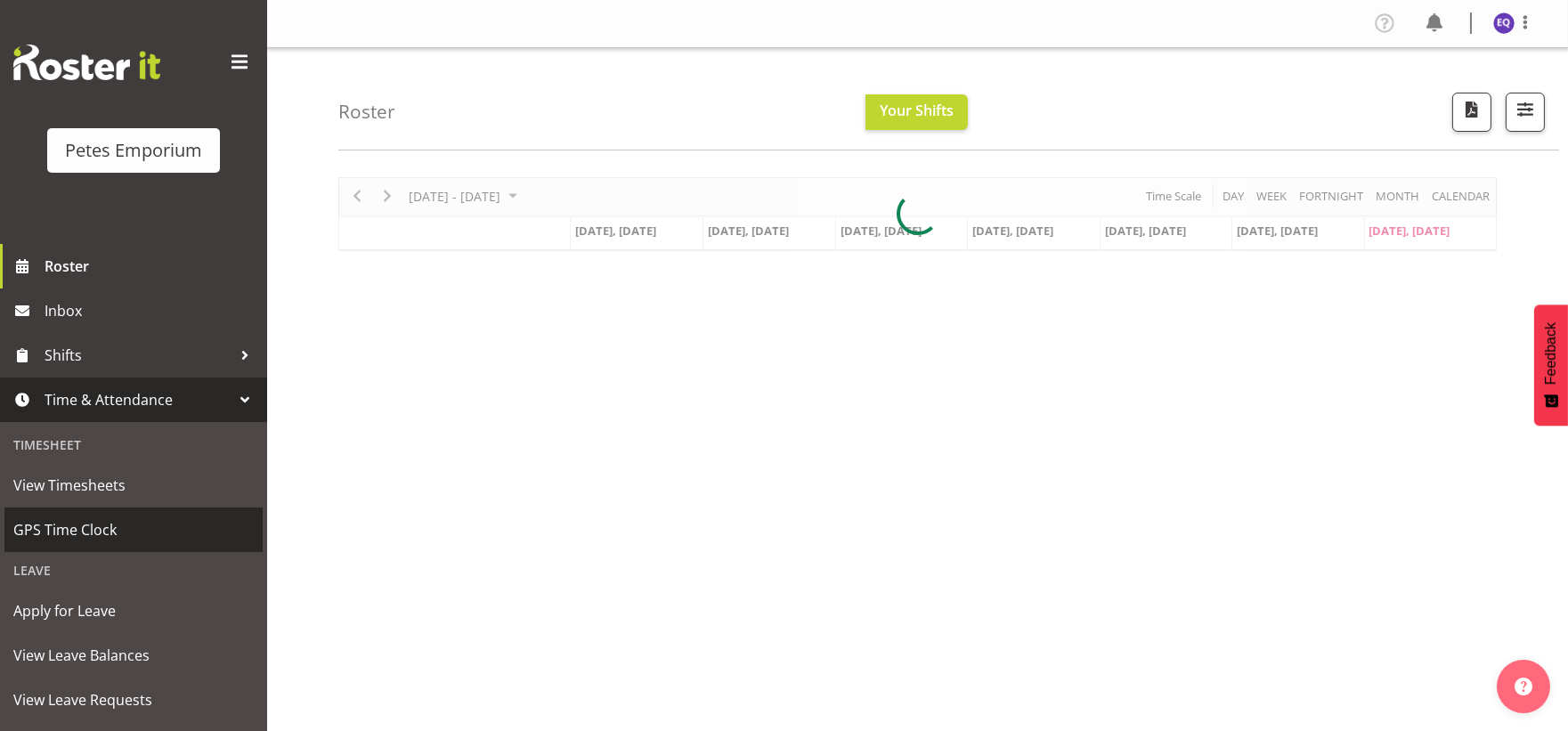
click at [94, 539] on span "GPS Time Clock" at bounding box center [134, 529] width 241 height 26
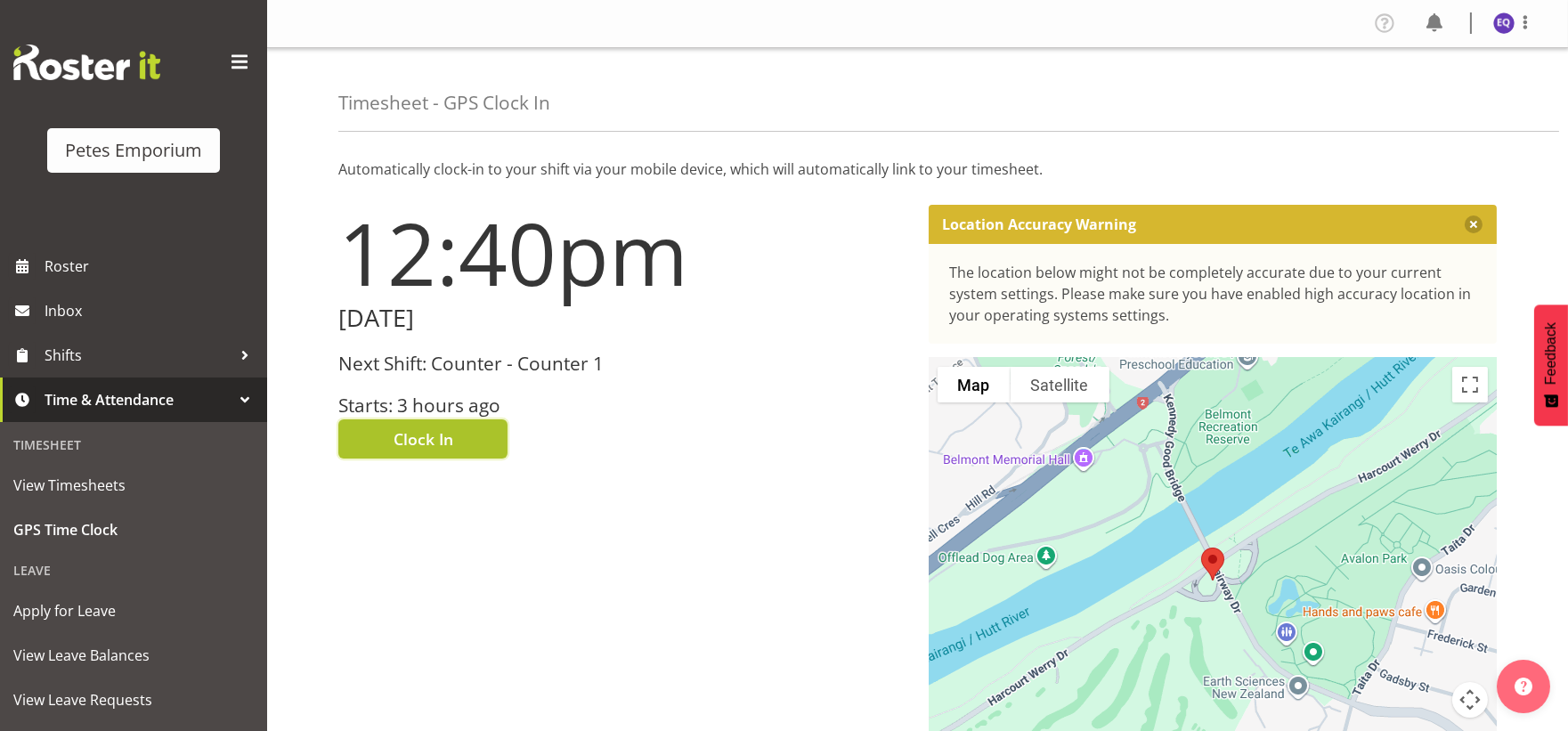
click at [496, 438] on button "Clock In" at bounding box center [422, 439] width 169 height 39
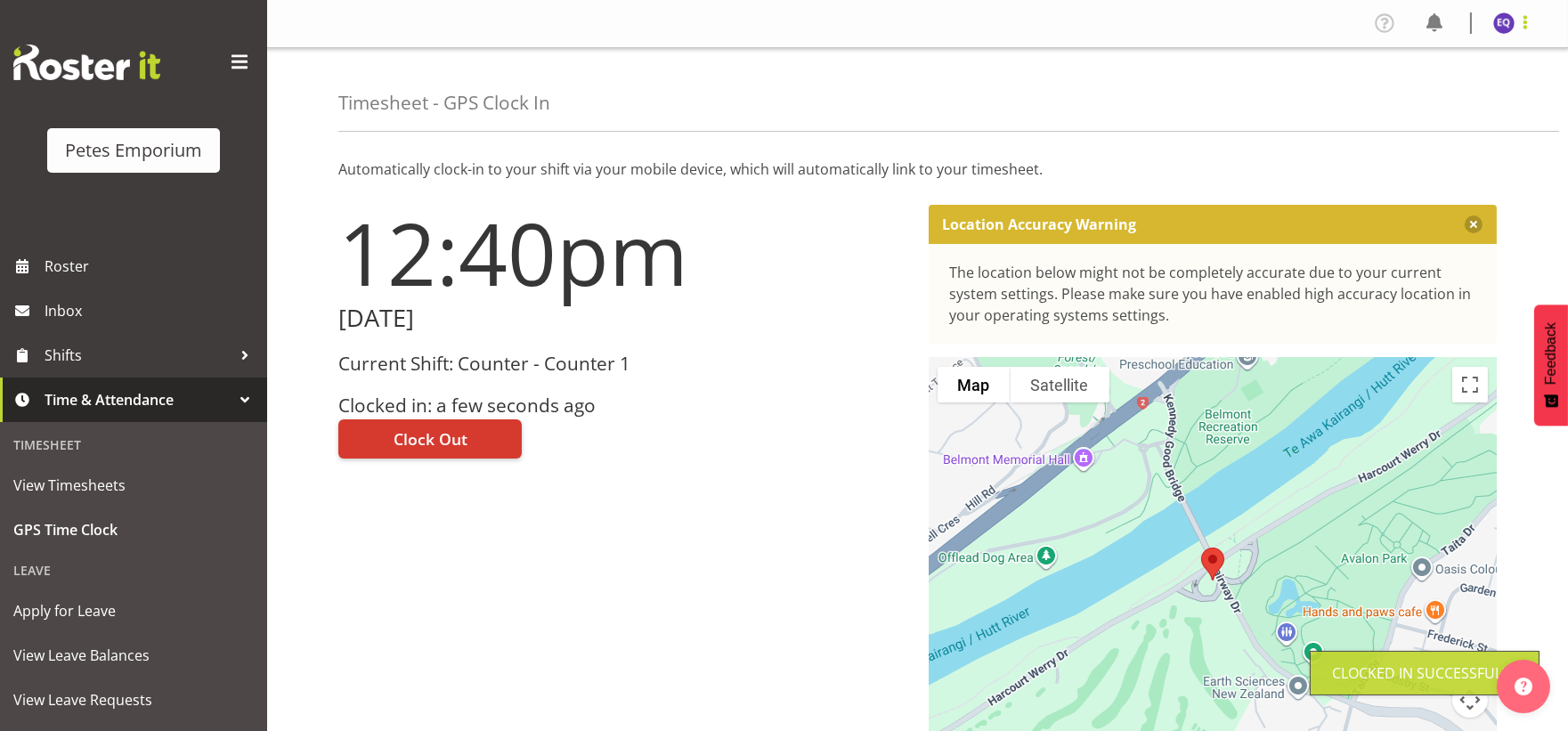
click at [1520, 16] on span at bounding box center [1525, 22] width 21 height 21
click at [1417, 104] on link "Log Out" at bounding box center [1450, 93] width 171 height 32
